Goal: Task Accomplishment & Management: Manage account settings

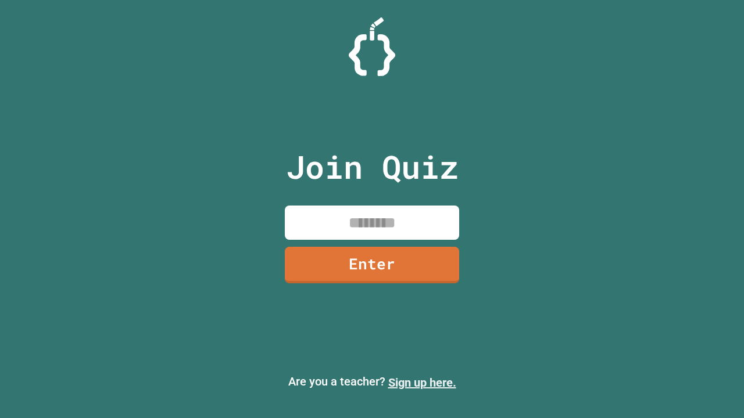
click at [422, 383] on link "Sign up here." at bounding box center [422, 383] width 68 height 14
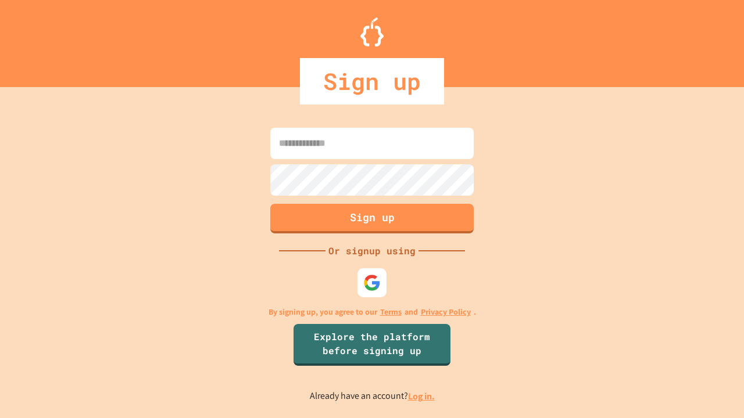
click at [422, 396] on link "Log in." at bounding box center [421, 396] width 27 height 12
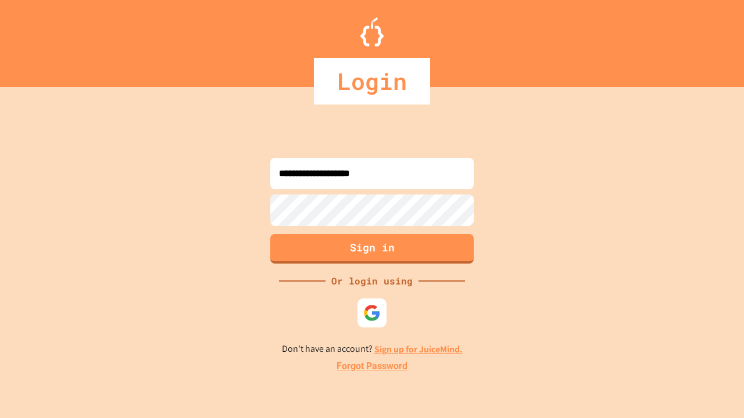
type input "**********"
